Goal: Find specific page/section: Find specific page/section

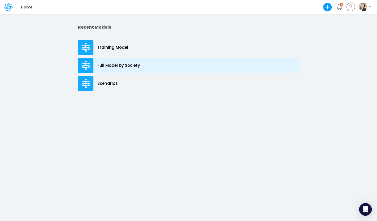
click at [95, 64] on div "Full Model by Society" at bounding box center [188, 65] width 221 height 15
